Goal: Go to known website: Access a specific website the user already knows

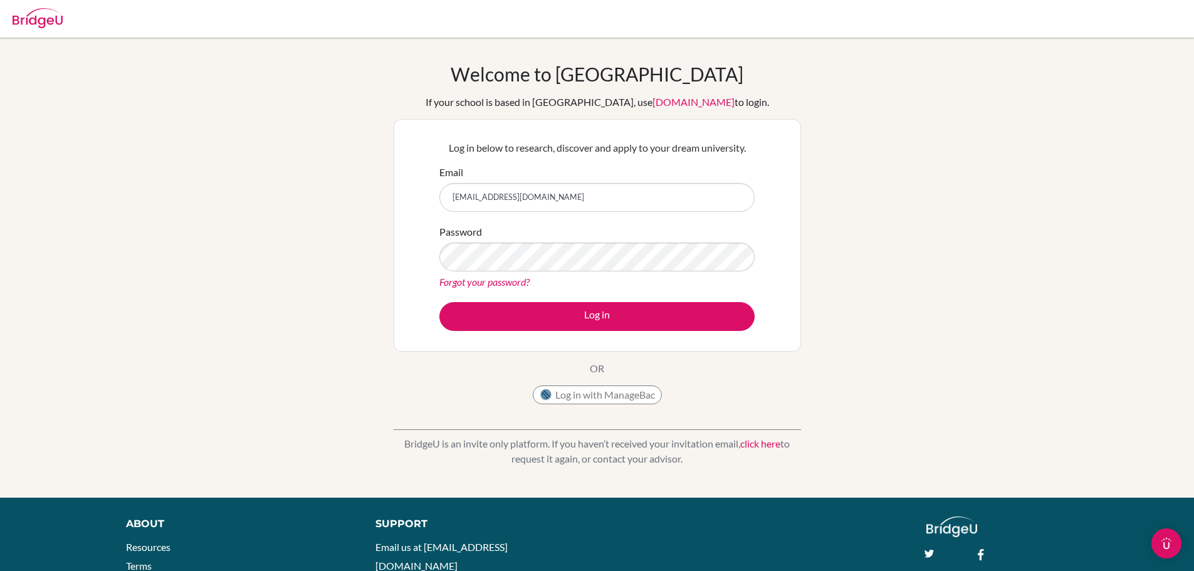
click at [439, 302] on button "Log in" at bounding box center [596, 316] width 315 height 29
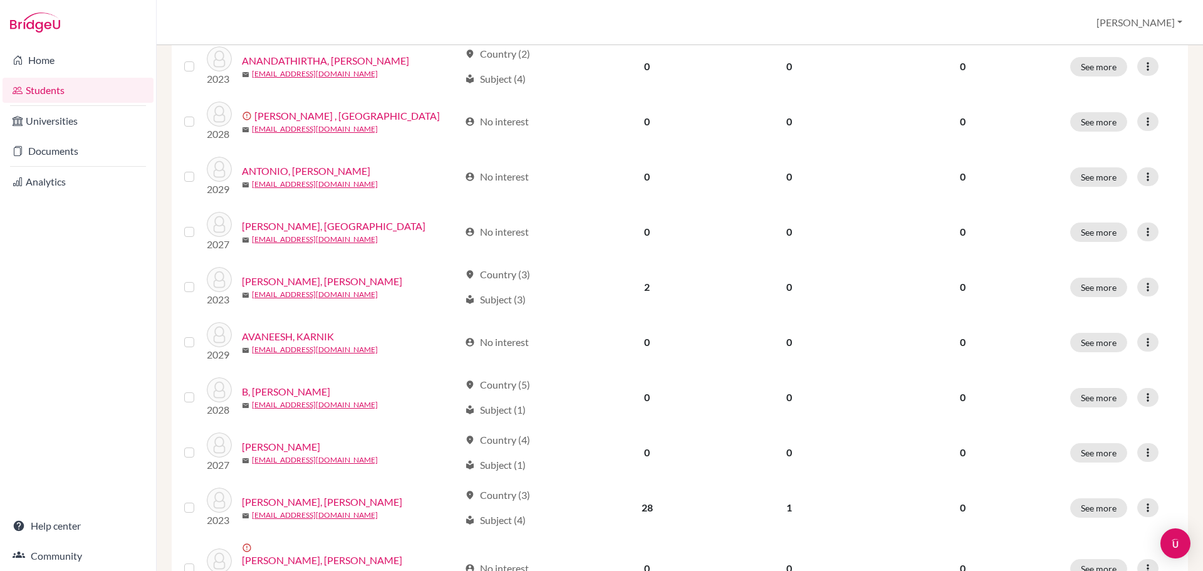
scroll to position [627, 0]
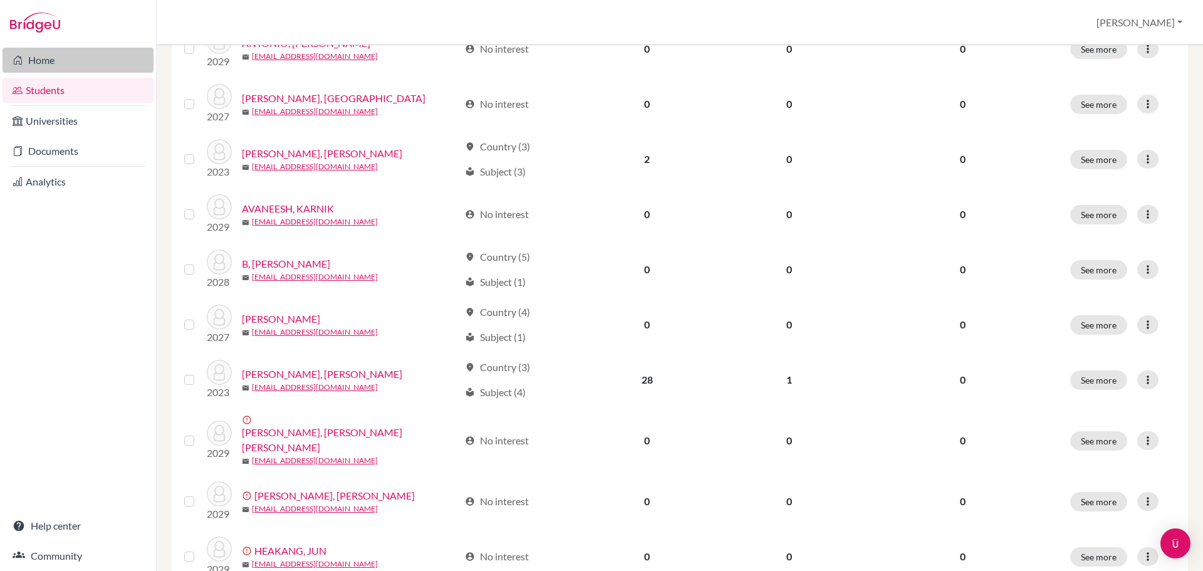
click at [34, 53] on link "Home" at bounding box center [78, 60] width 151 height 25
